Goal: Transaction & Acquisition: Obtain resource

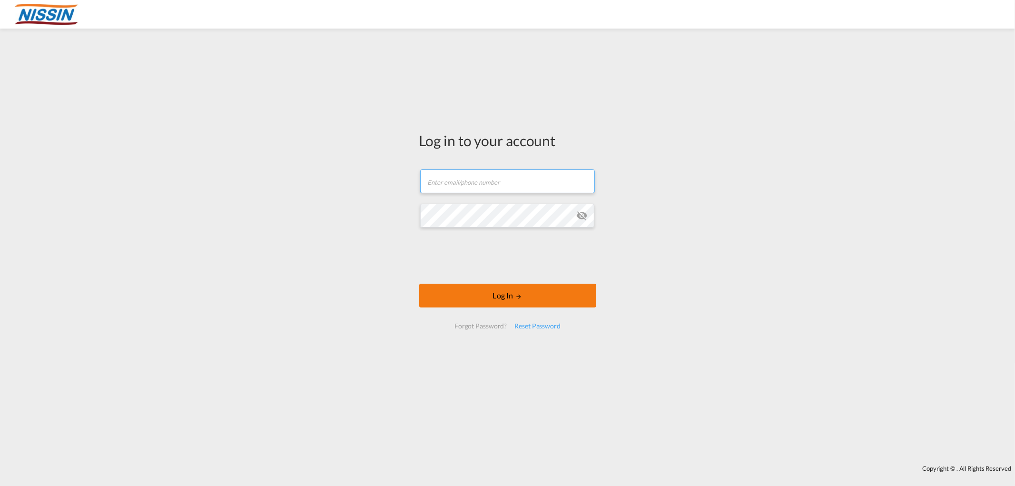
type input "[EMAIL_ADDRESS][DOMAIN_NAME]"
click at [505, 296] on button "Log In" at bounding box center [507, 296] width 177 height 24
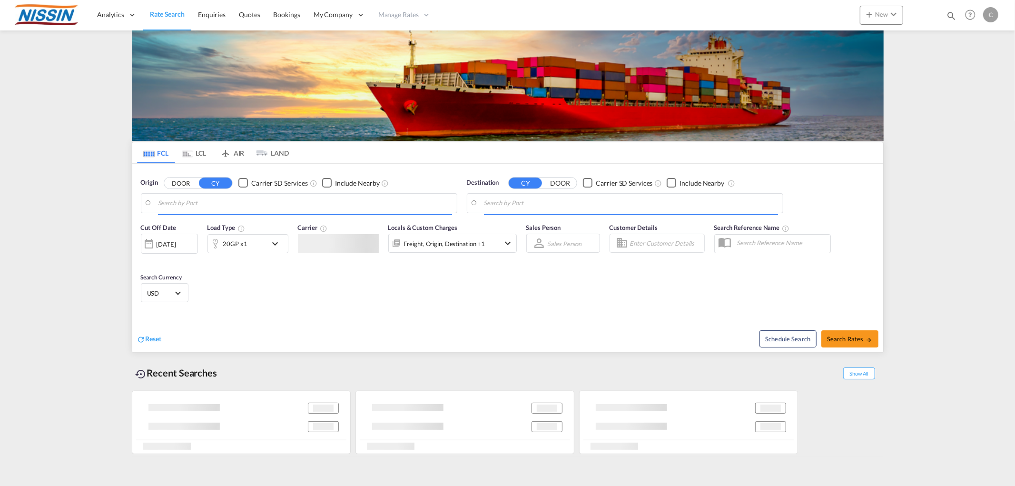
type input "[GEOGRAPHIC_DATA], [GEOGRAPHIC_DATA], USLGB"
type input "[GEOGRAPHIC_DATA], JPTYO"
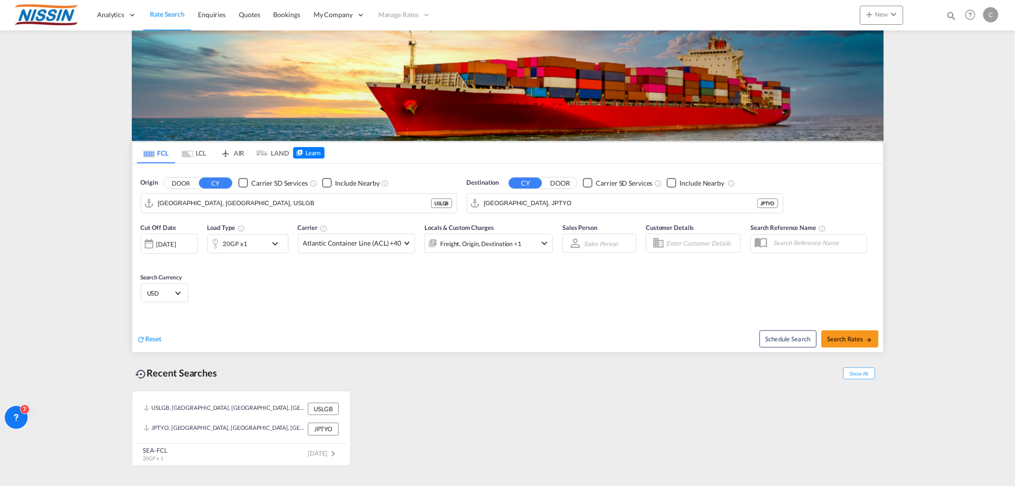
click at [243, 150] on md-tab-item "AIR" at bounding box center [232, 152] width 38 height 21
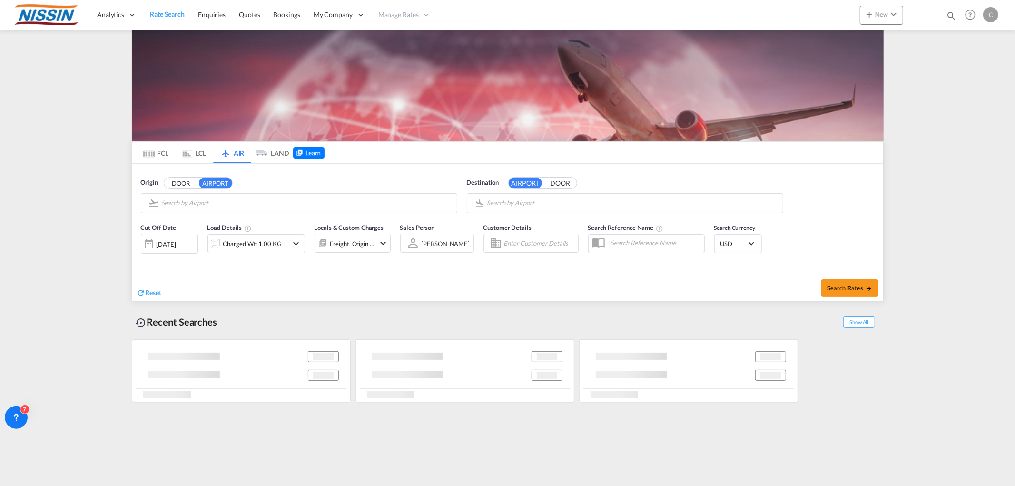
type input "Chicago [PERSON_NAME] International, [GEOGRAPHIC_DATA], [GEOGRAPHIC_DATA]"
type input "Amsterdam Schiphol, [GEOGRAPHIC_DATA], AMS"
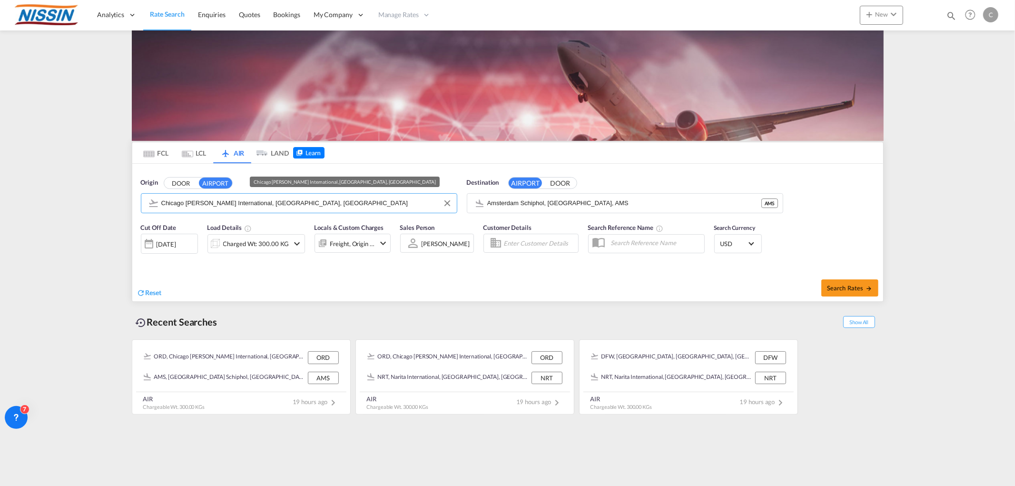
click at [322, 205] on input "Chicago [PERSON_NAME] International, [GEOGRAPHIC_DATA], [GEOGRAPHIC_DATA]" at bounding box center [306, 203] width 291 height 14
click at [443, 204] on button "Clear Input" at bounding box center [447, 203] width 14 height 14
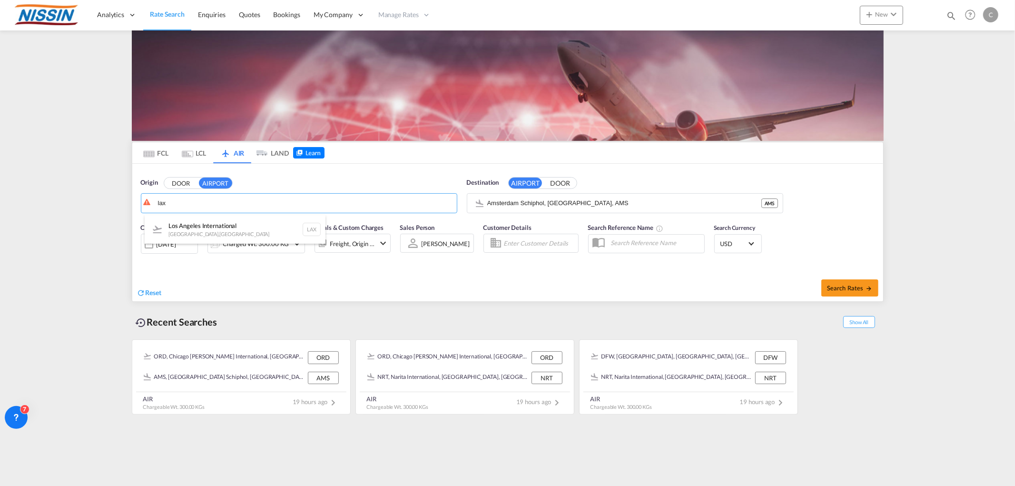
drag, startPoint x: 239, startPoint y: 232, endPoint x: 460, endPoint y: 193, distance: 224.6
click at [239, 231] on div "Los Angeles International [GEOGRAPHIC_DATA] , [GEOGRAPHIC_DATA] LAX" at bounding box center [235, 229] width 181 height 29
type input "Los Angeles International, [GEOGRAPHIC_DATA], [GEOGRAPHIC_DATA]"
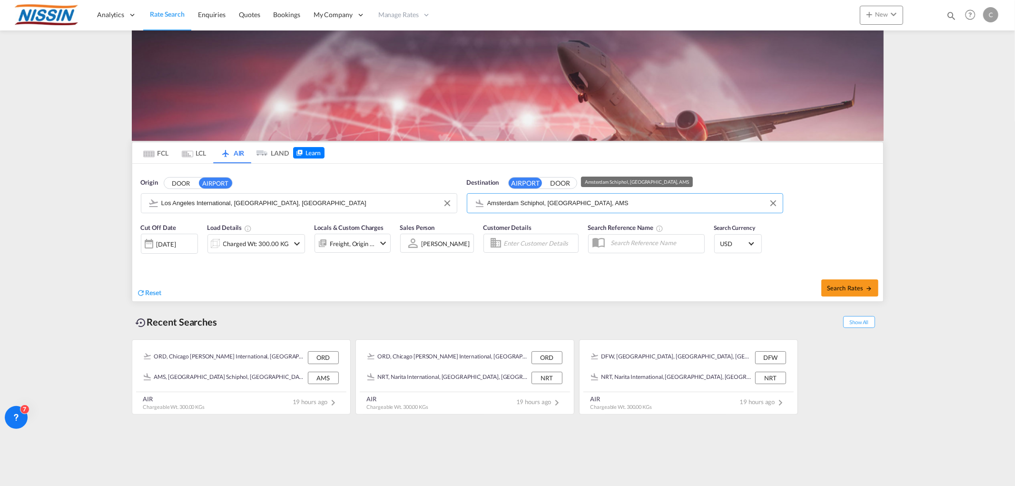
click at [662, 197] on input "Amsterdam Schiphol, [GEOGRAPHIC_DATA], AMS" at bounding box center [632, 203] width 291 height 14
drag, startPoint x: 769, startPoint y: 202, endPoint x: 738, endPoint y: 187, distance: 33.8
click at [769, 201] on button "Clear Input" at bounding box center [773, 203] width 14 height 14
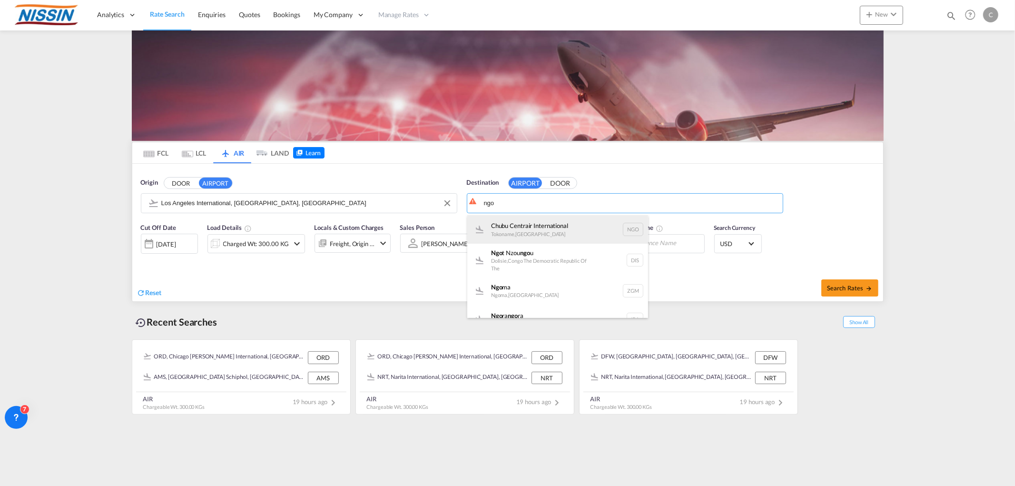
click at [557, 227] on div "Chubu Centrair International Tokoname , [GEOGRAPHIC_DATA] NGO" at bounding box center [557, 229] width 181 height 29
type input "Chubu Centrair International, Tokoname, NGO"
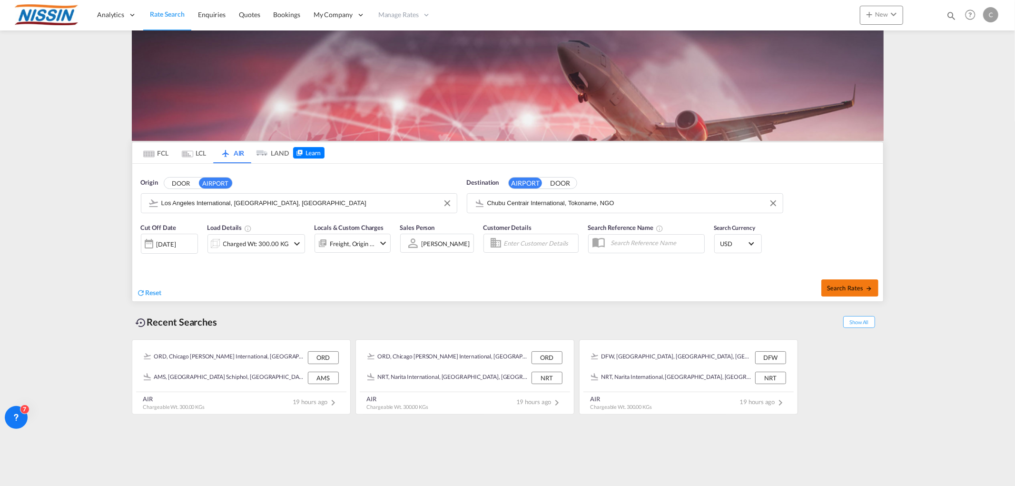
click at [855, 286] on span "Search Rates" at bounding box center [850, 288] width 46 height 8
type input "LAX to NGO / [DATE]"
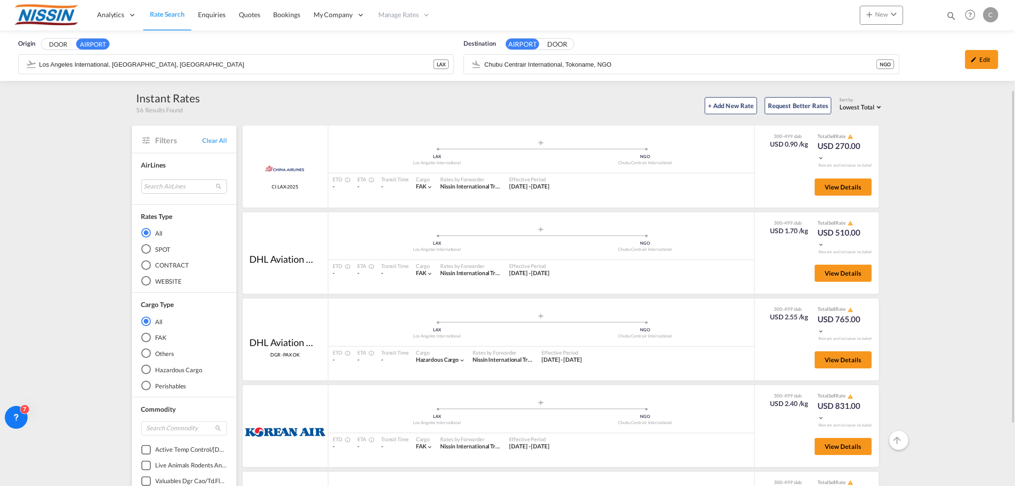
scroll to position [106, 0]
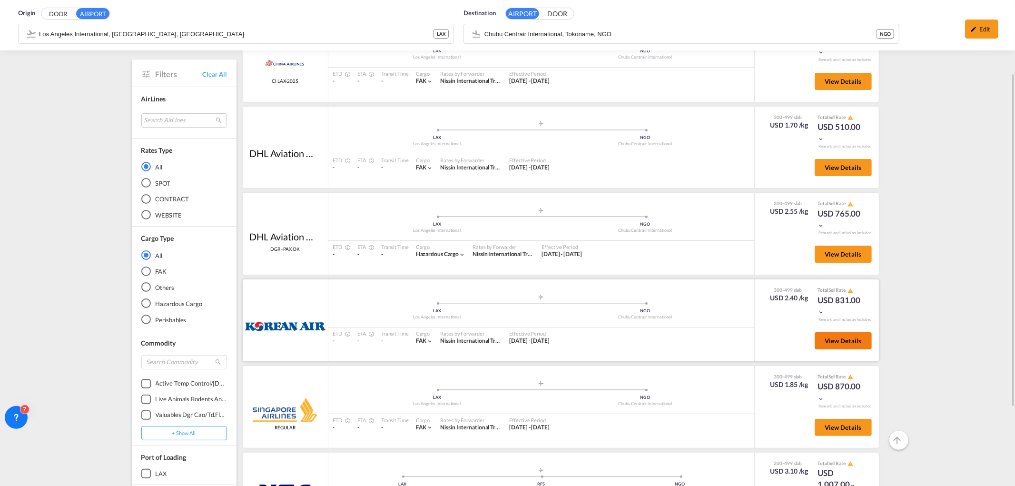
click at [830, 337] on span "View Details" at bounding box center [842, 341] width 37 height 8
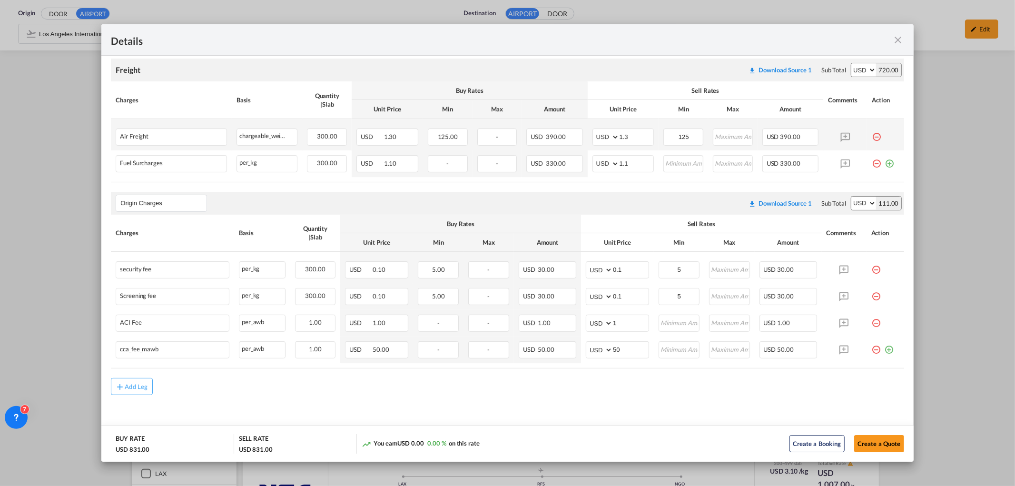
scroll to position [176, 0]
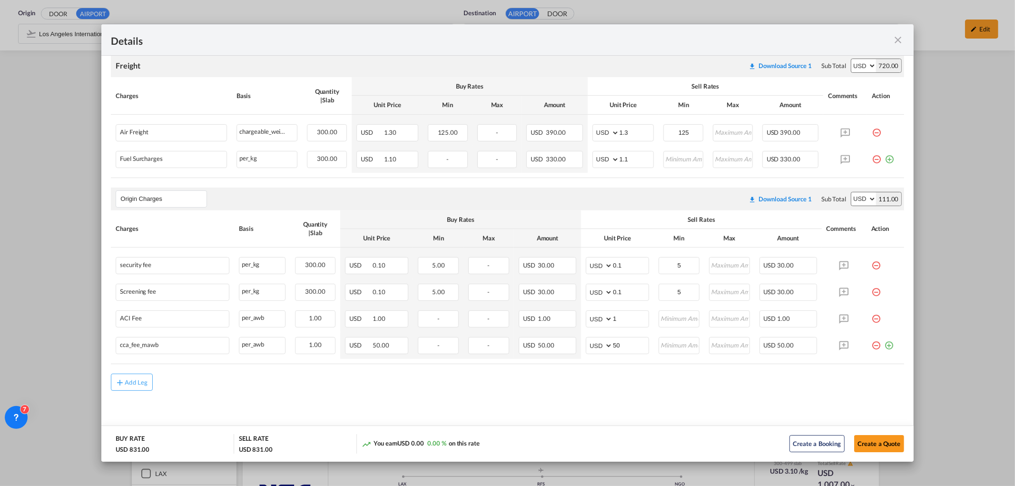
click at [898, 36] on md-icon "icon-close fg-AAA8AD m-0 cursor" at bounding box center [897, 39] width 11 height 11
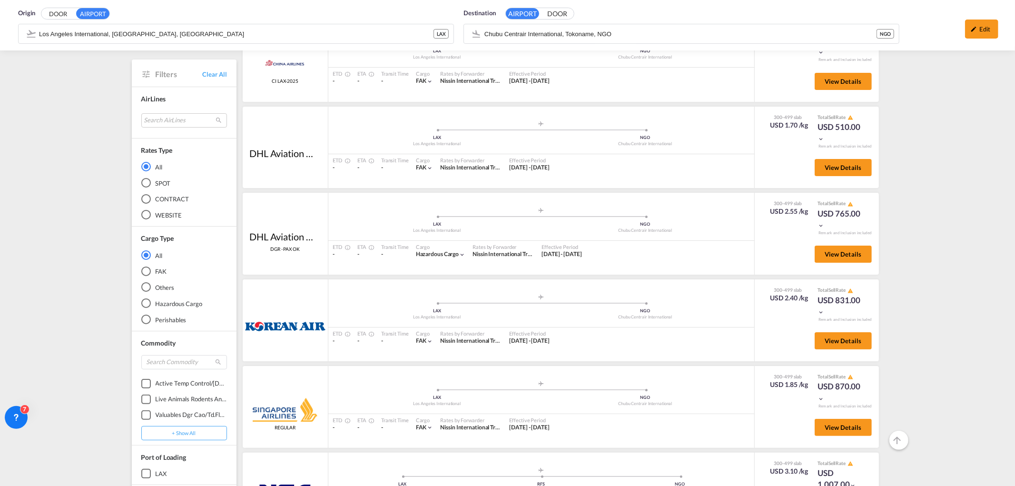
scroll to position [219, 0]
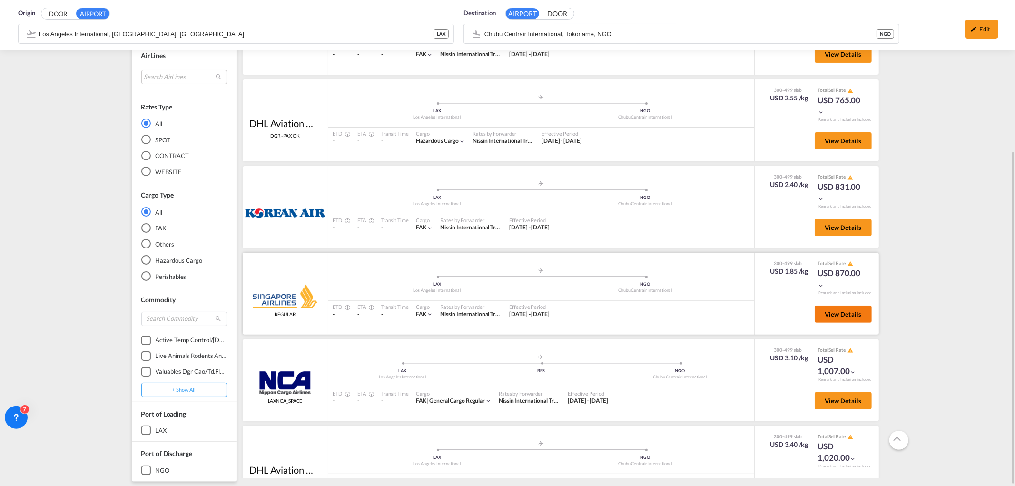
click at [833, 311] on span "View Details" at bounding box center [842, 314] width 37 height 8
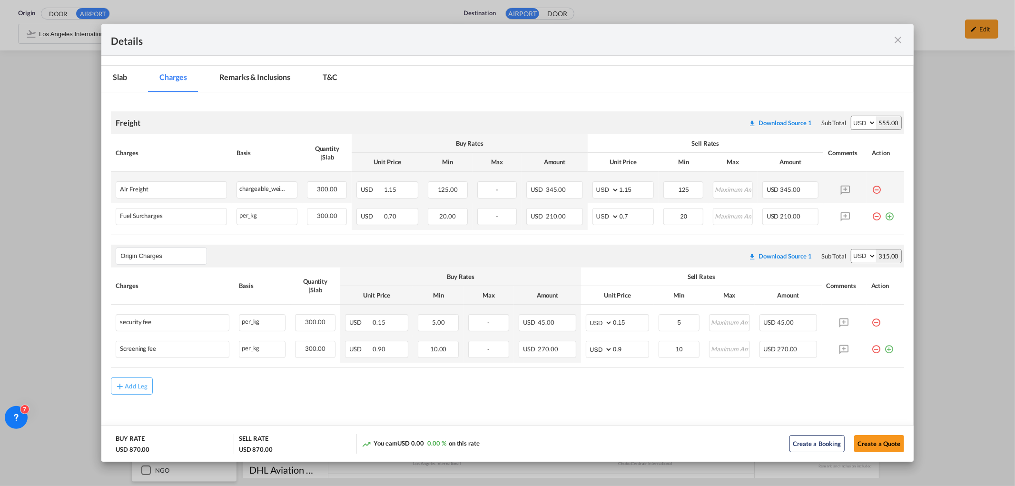
scroll to position [123, 0]
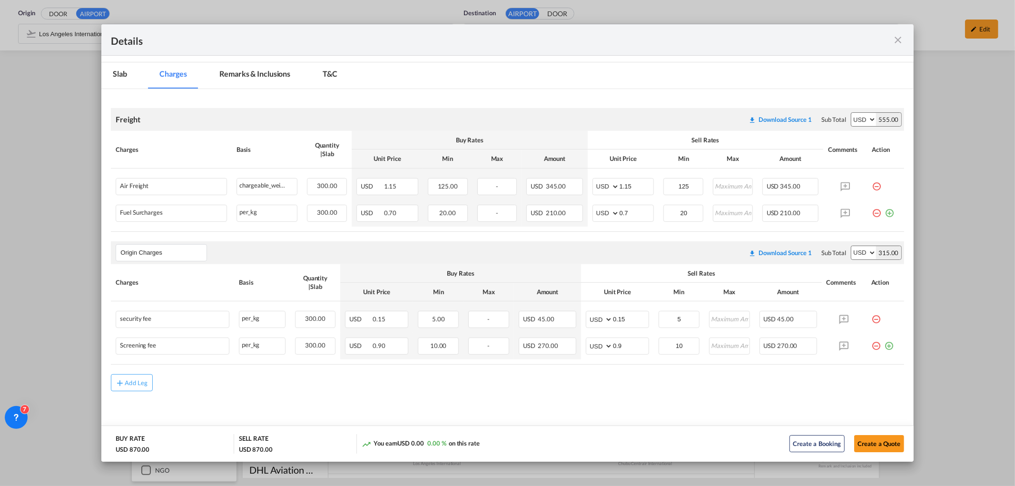
drag, startPoint x: 895, startPoint y: 39, endPoint x: 949, endPoint y: 57, distance: 57.0
click at [895, 39] on md-icon "icon-close fg-AAA8AD m-0 cursor" at bounding box center [897, 39] width 11 height 11
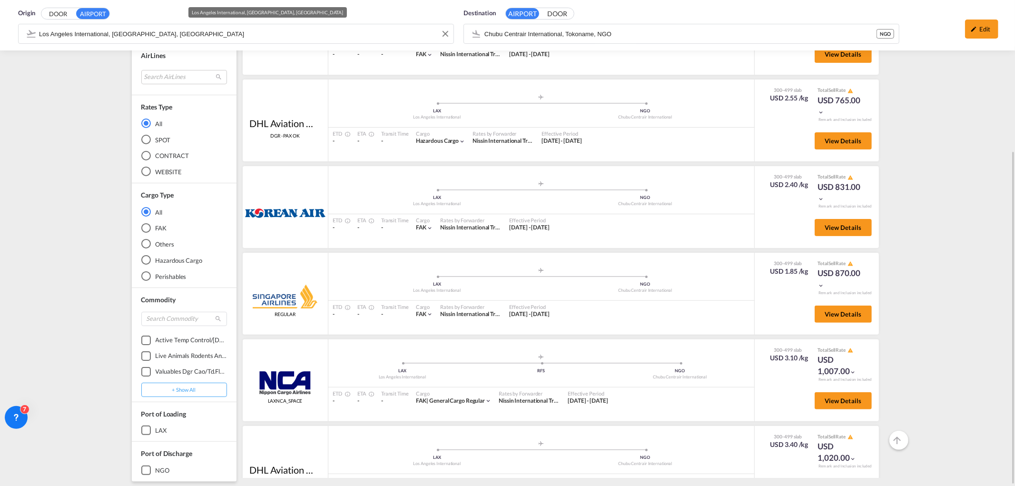
click at [201, 32] on div "Origin DOOR AIRPORT [GEOGRAPHIC_DATA], [GEOGRAPHIC_DATA], LAX Destination AIRPO…" at bounding box center [508, 25] width 996 height 50
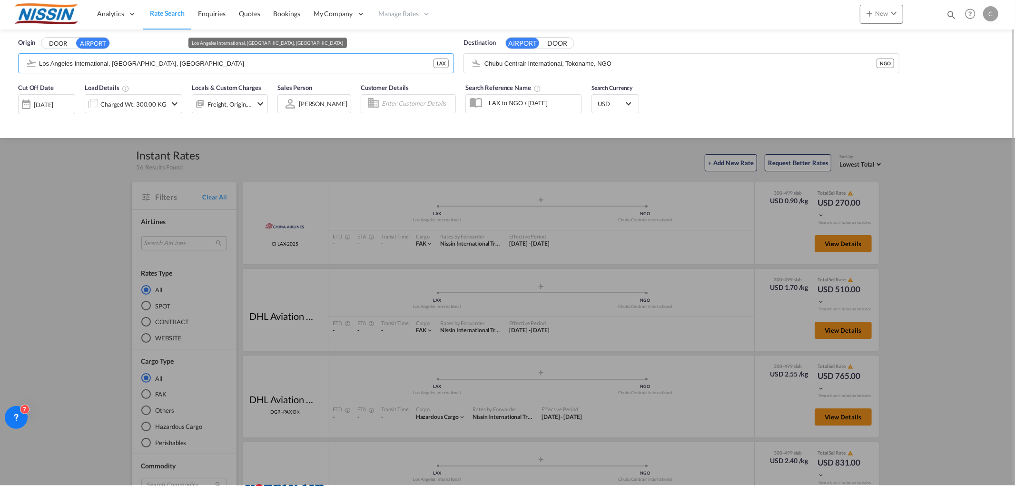
scroll to position [0, 0]
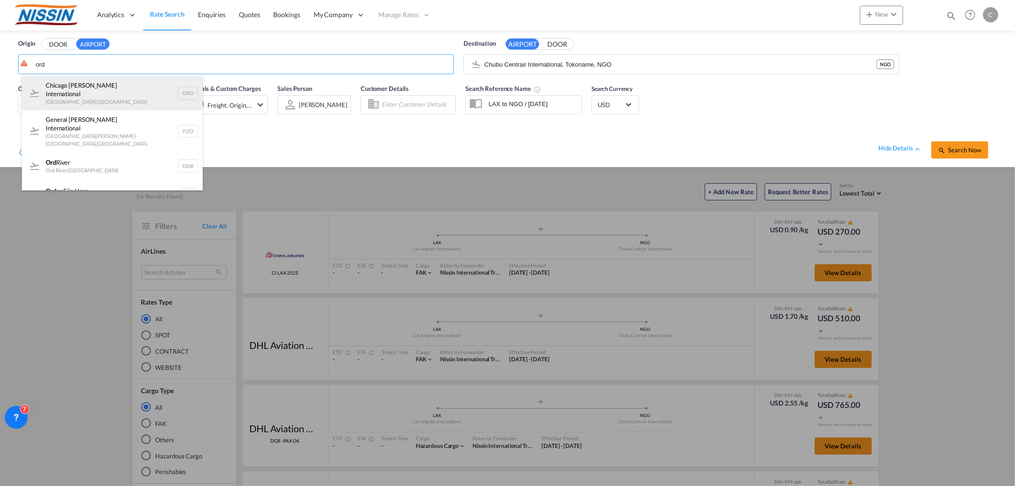
click at [98, 83] on div "Chicago [PERSON_NAME] International [GEOGRAPHIC_DATA] , [GEOGRAPHIC_DATA] ORD" at bounding box center [112, 93] width 181 height 34
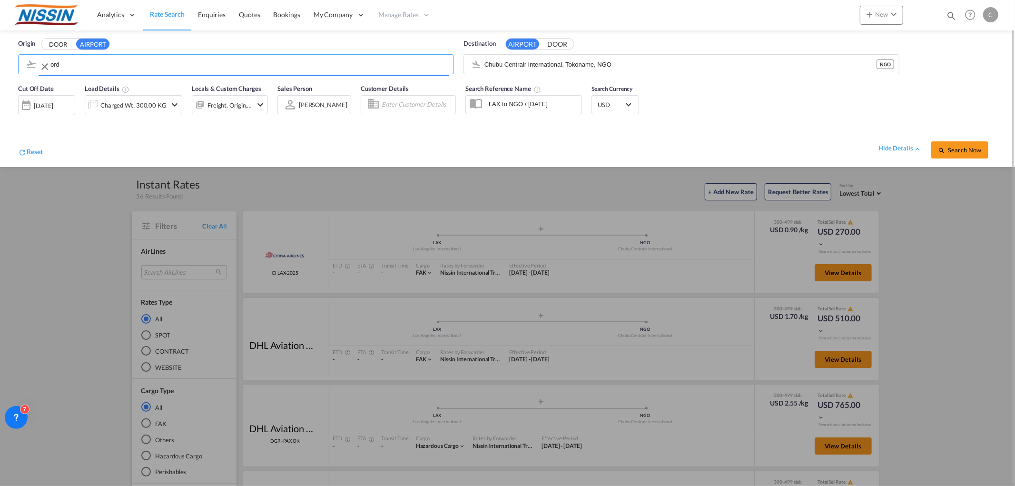
type input "Chicago [PERSON_NAME] International, [GEOGRAPHIC_DATA], [GEOGRAPHIC_DATA]"
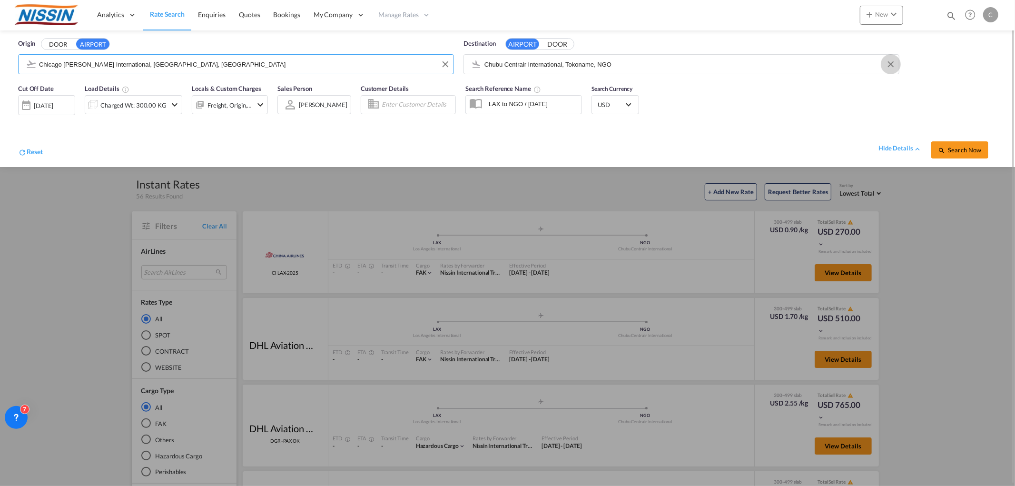
click at [890, 62] on button "Clear Input" at bounding box center [890, 64] width 14 height 14
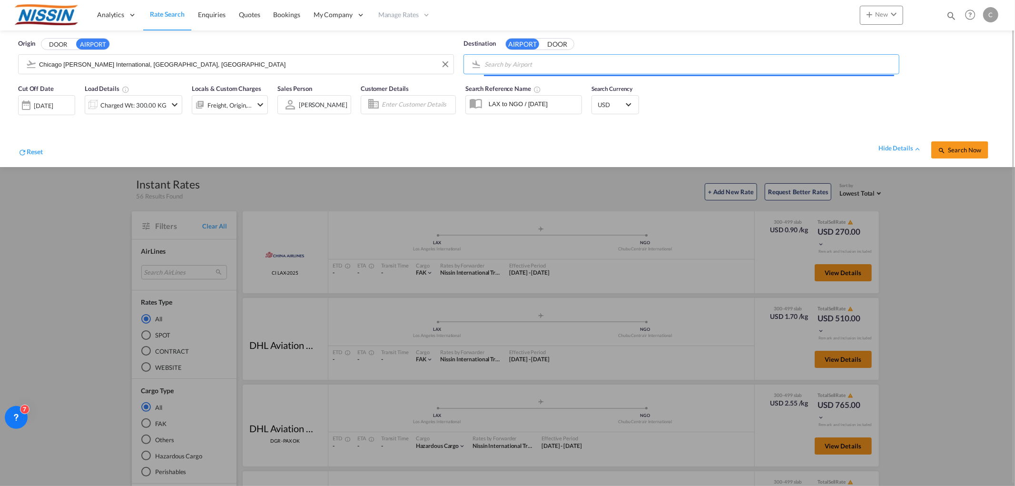
click at [712, 61] on input "Search by Airport" at bounding box center [689, 64] width 410 height 14
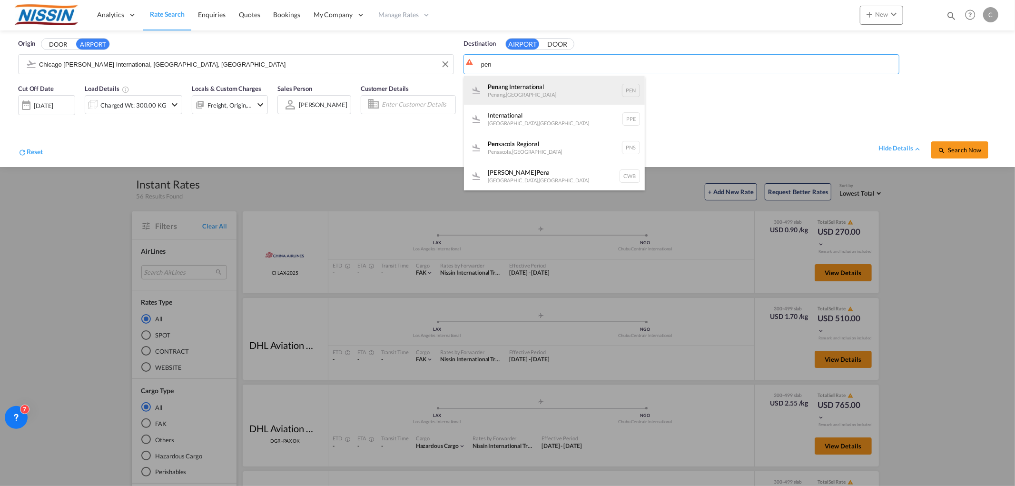
click at [534, 88] on div "Pen ang International Penang , [GEOGRAPHIC_DATA] PEN" at bounding box center [554, 90] width 181 height 29
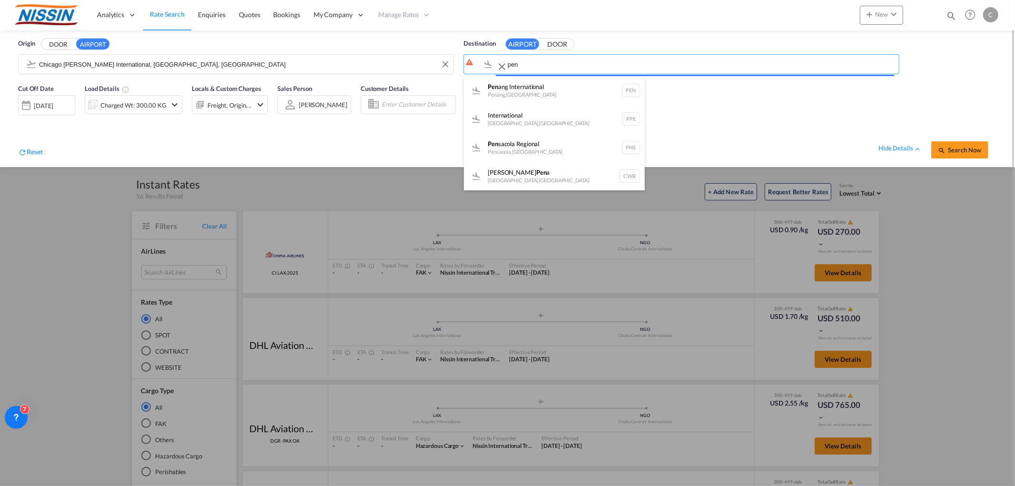
type input "Penang International, Penang, PEN"
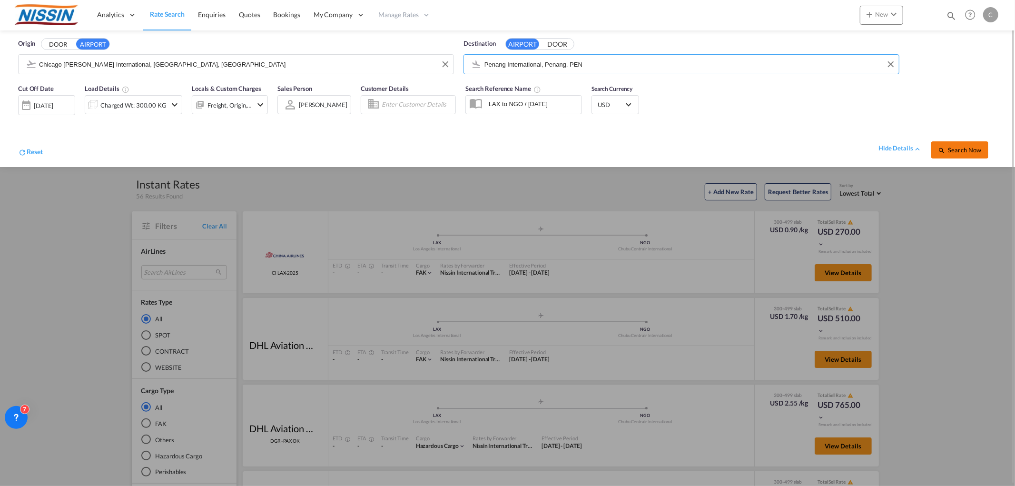
click at [959, 153] on button "Search Now" at bounding box center [959, 149] width 57 height 17
